Goal: Transaction & Acquisition: Obtain resource

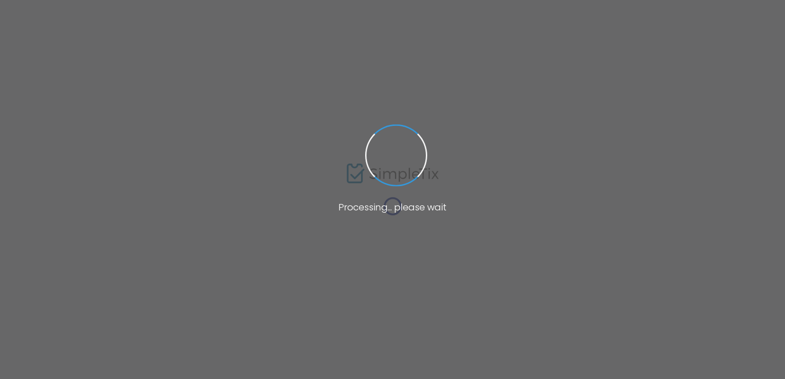
type input "[URL][DOMAIN_NAME]"
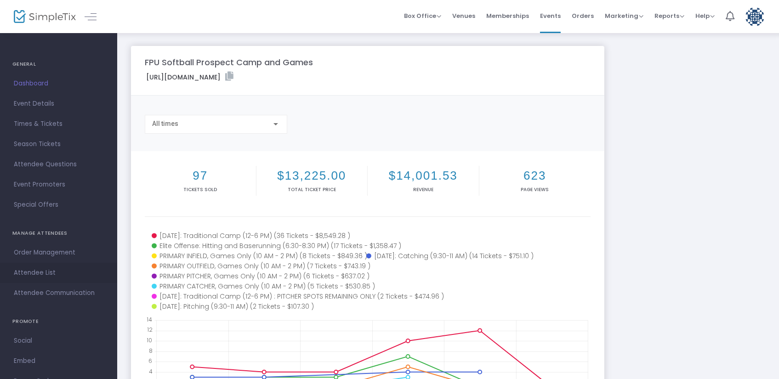
click at [45, 278] on span "Attendee List" at bounding box center [59, 273] width 90 height 12
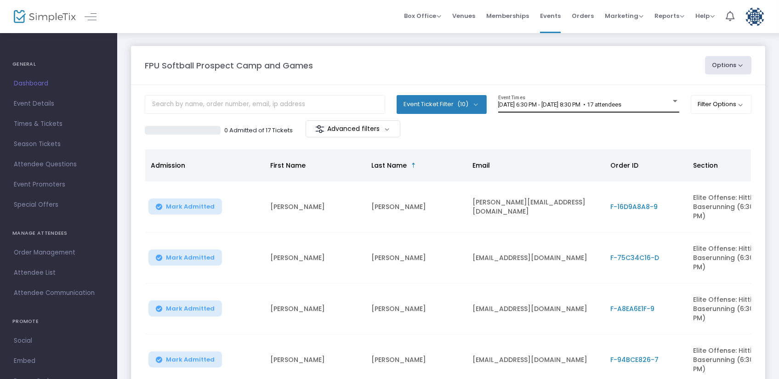
click at [530, 106] on span "9/5/2025 @ 6:30 PM - 9/5/2025 @ 8:30 PM • 17 attendees" at bounding box center [560, 104] width 124 height 7
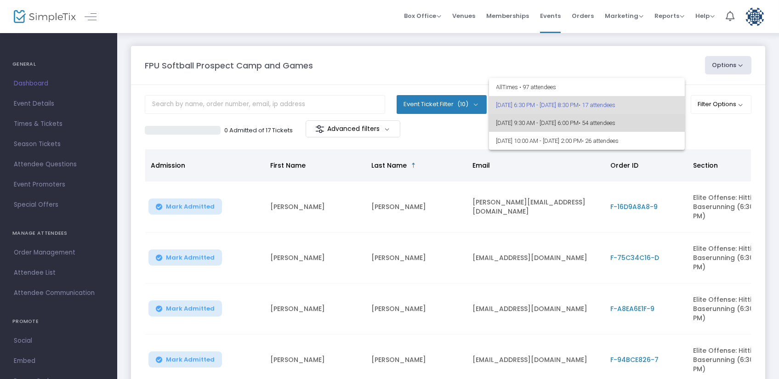
click at [541, 127] on span "9/6/2025 @ 9:30 AM - 9/6/2025 @ 6:00 PM • 54 attendees" at bounding box center [586, 123] width 181 height 18
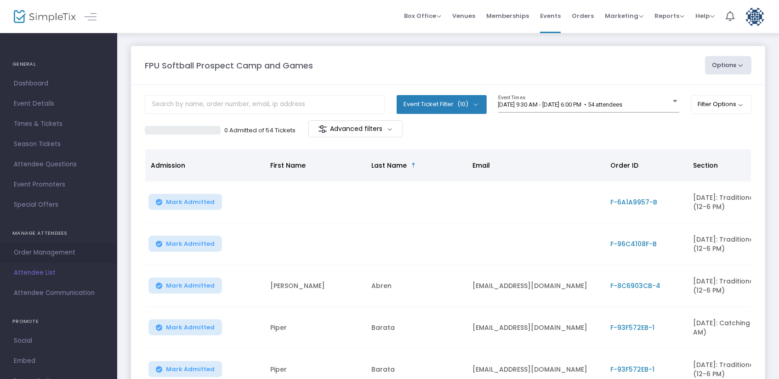
click at [52, 253] on span "Order Management" at bounding box center [59, 253] width 90 height 12
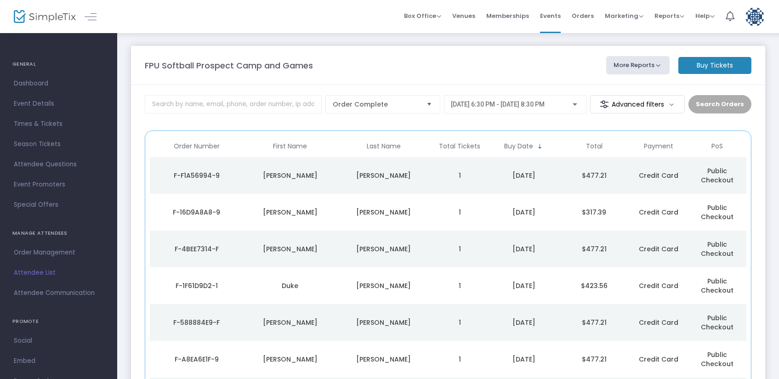
click at [570, 101] on div "9/5/2025 @ 6:30 PM - 9/5/2025 @ 8:30 PM" at bounding box center [515, 102] width 128 height 17
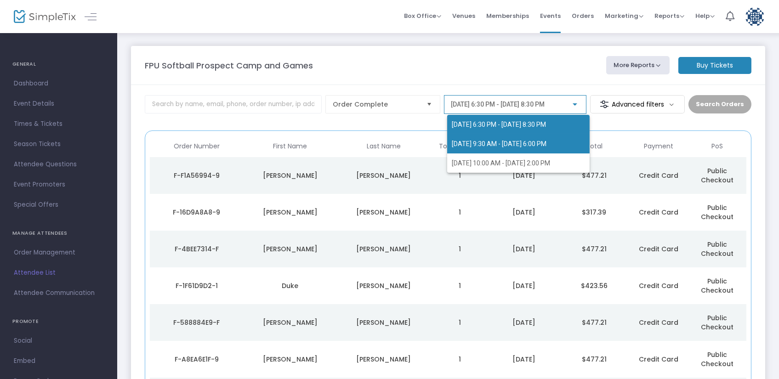
click at [533, 144] on span "9/6/2025 @ 9:30 AM - 9/6/2025 @ 6:00 PM" at bounding box center [499, 143] width 95 height 7
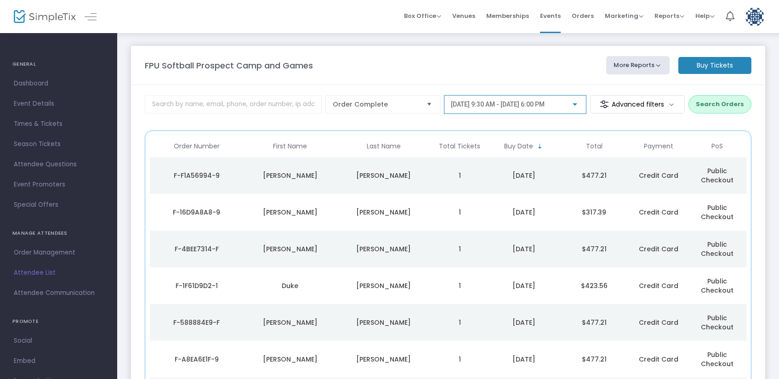
click at [717, 99] on button "Search Orders" at bounding box center [720, 104] width 63 height 18
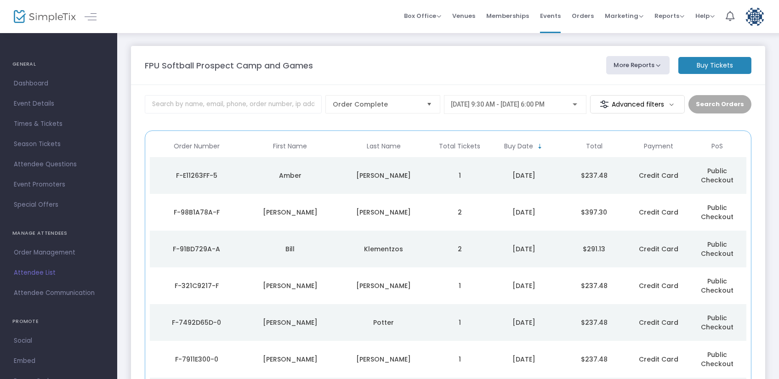
click at [349, 171] on div "Deschenes" at bounding box center [383, 175] width 89 height 9
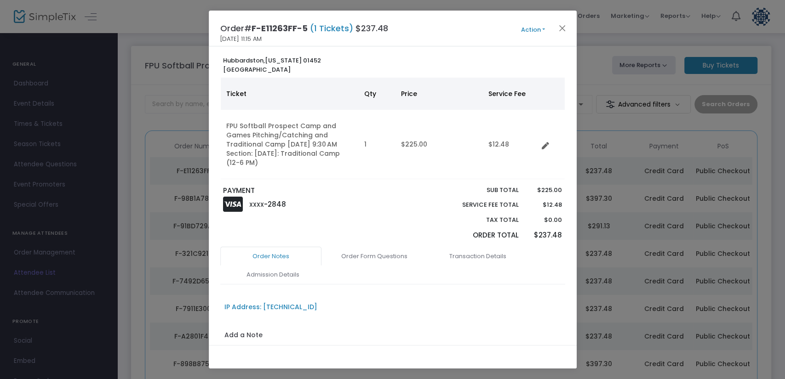
scroll to position [51, 0]
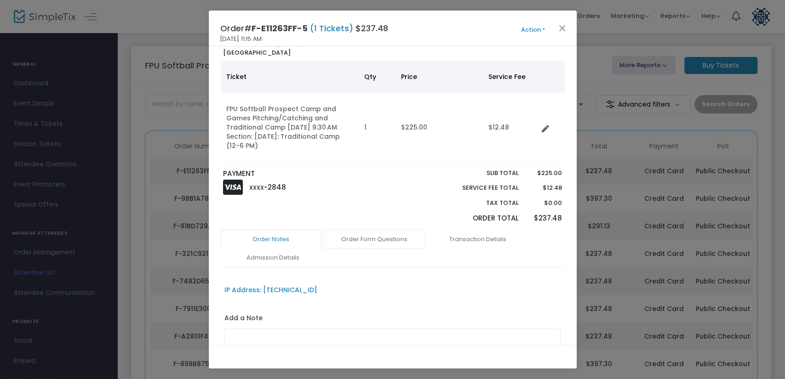
click at [372, 238] on link "Order Form Questions" at bounding box center [374, 239] width 101 height 19
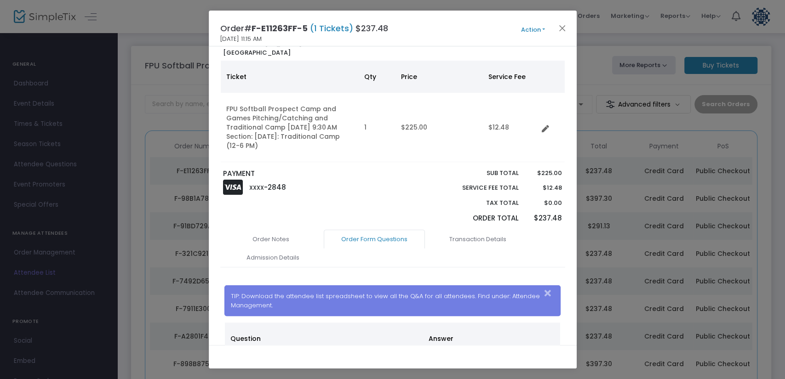
scroll to position [102, 0]
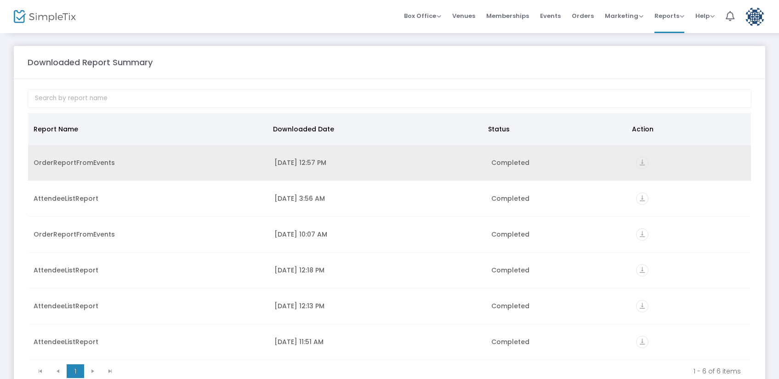
click at [641, 165] on icon "vertical_align_bottom" at bounding box center [642, 163] width 12 height 12
click at [636, 164] on icon "vertical_align_bottom" at bounding box center [642, 163] width 12 height 12
